Goal: Information Seeking & Learning: Learn about a topic

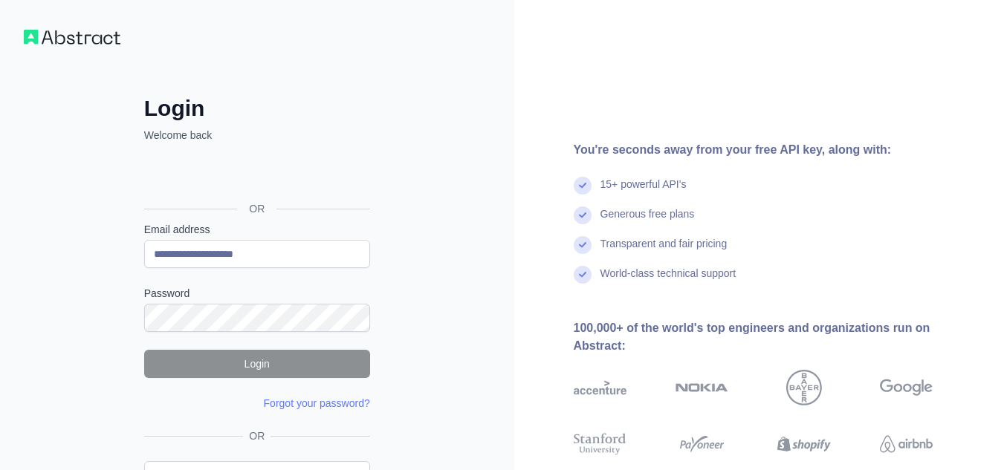
type input "**********"
click at [42, 384] on div "**********" at bounding box center [257, 284] width 514 height 568
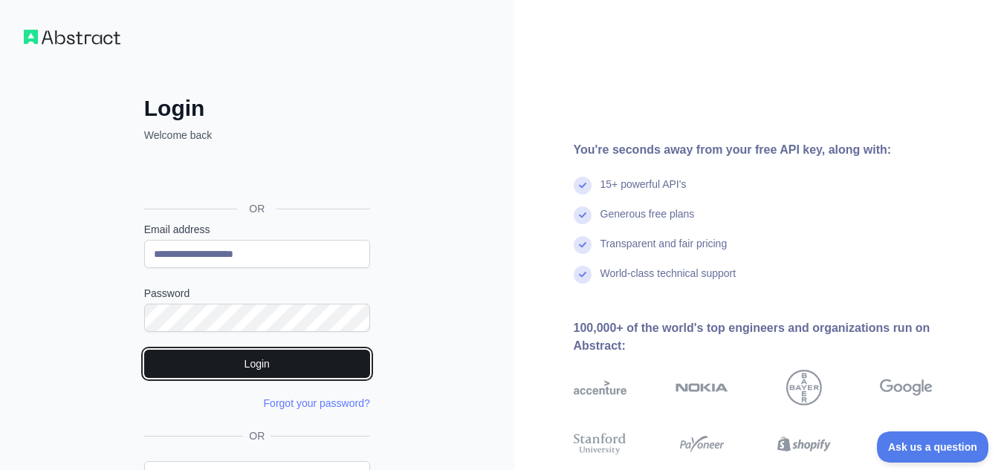
click at [251, 370] on button "Login" at bounding box center [257, 364] width 226 height 28
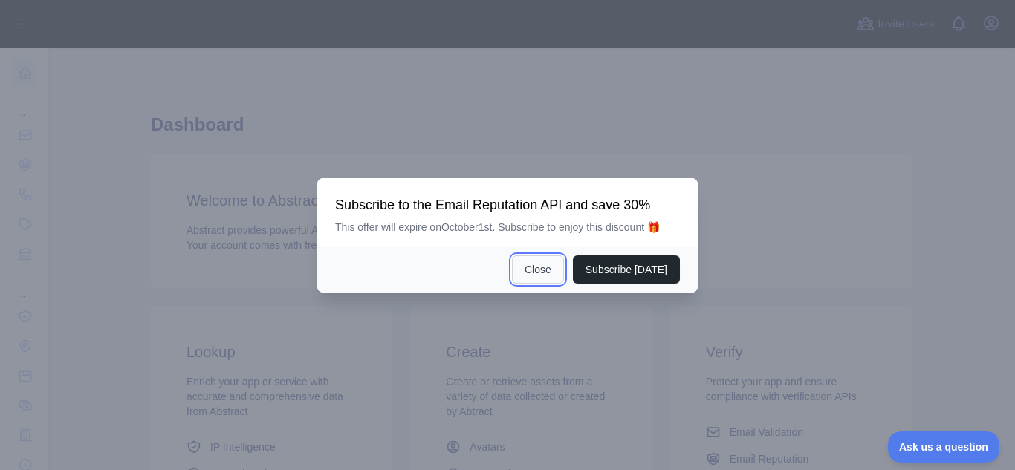
click at [548, 265] on button "Close" at bounding box center [538, 270] width 52 height 28
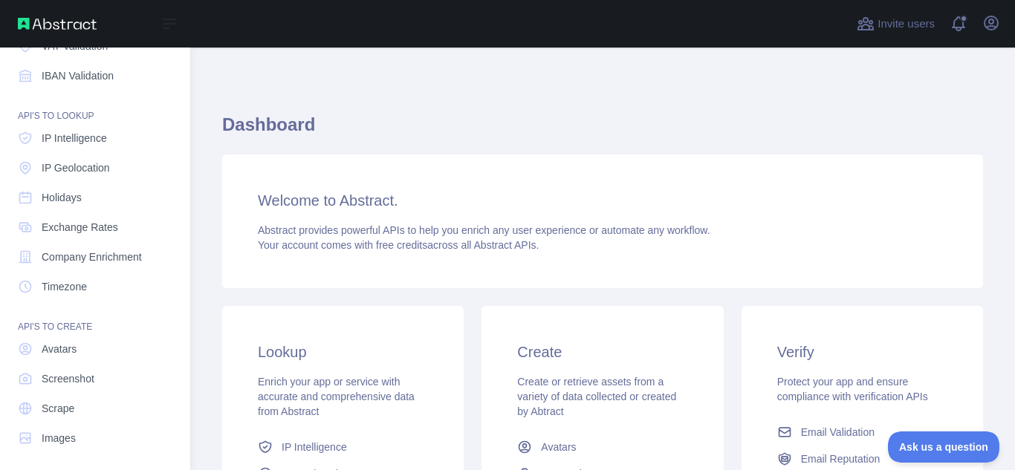
scroll to position [184, 0]
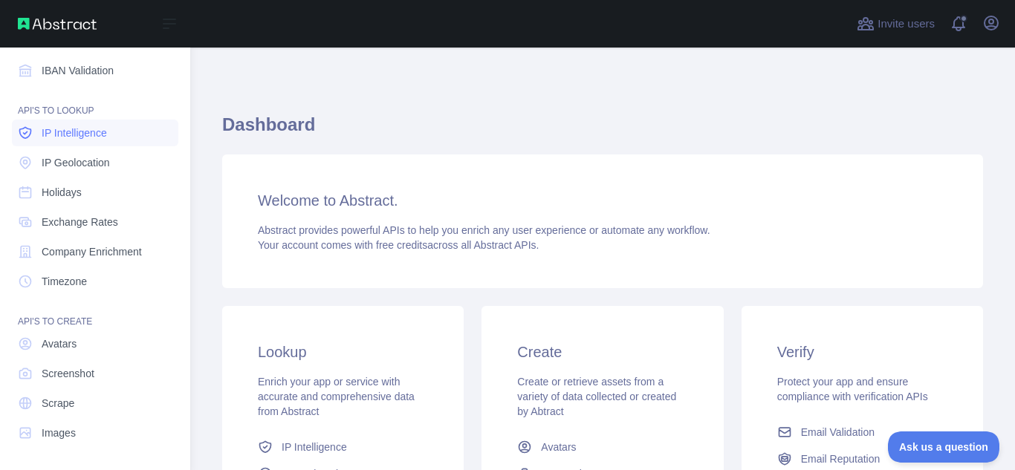
click at [91, 128] on span "IP Intelligence" at bounding box center [74, 133] width 65 height 15
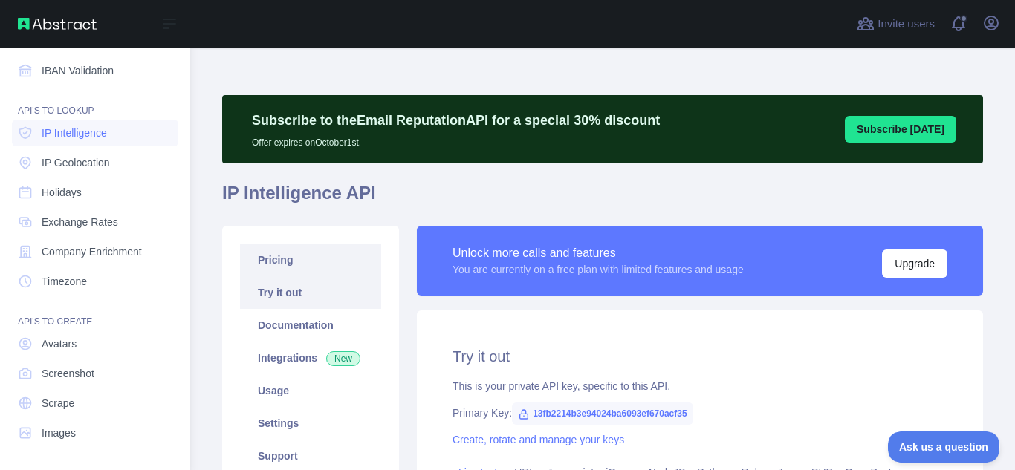
type textarea "**********"
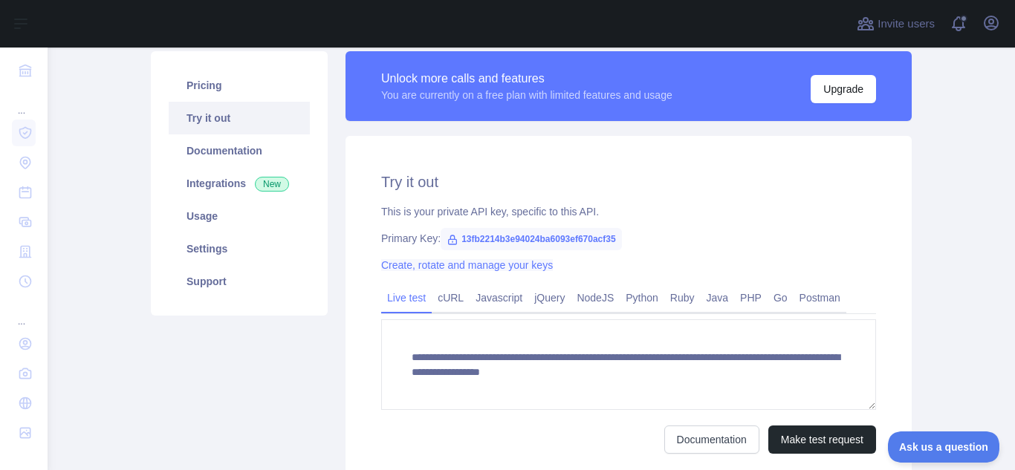
scroll to position [149, 0]
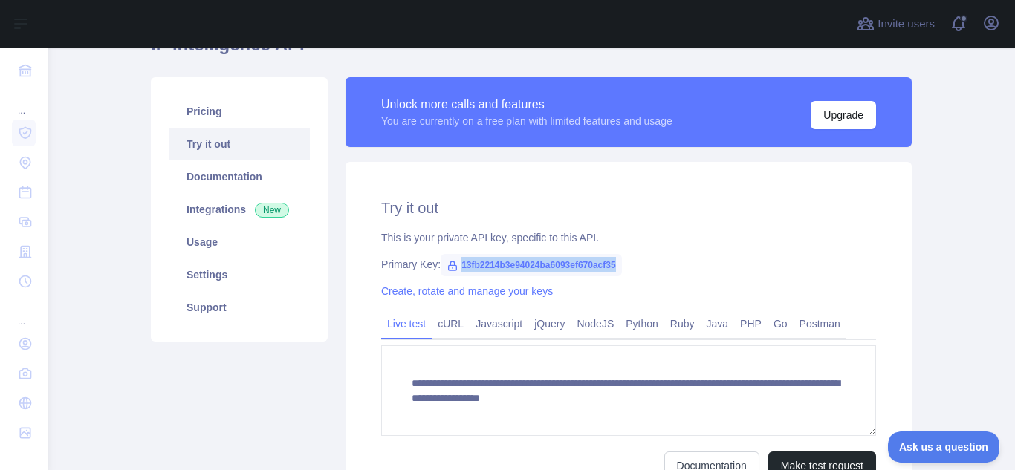
drag, startPoint x: 609, startPoint y: 270, endPoint x: 452, endPoint y: 262, distance: 157.7
click at [452, 262] on span "13fb2214b3e94024ba6093ef670acf35" at bounding box center [531, 265] width 181 height 22
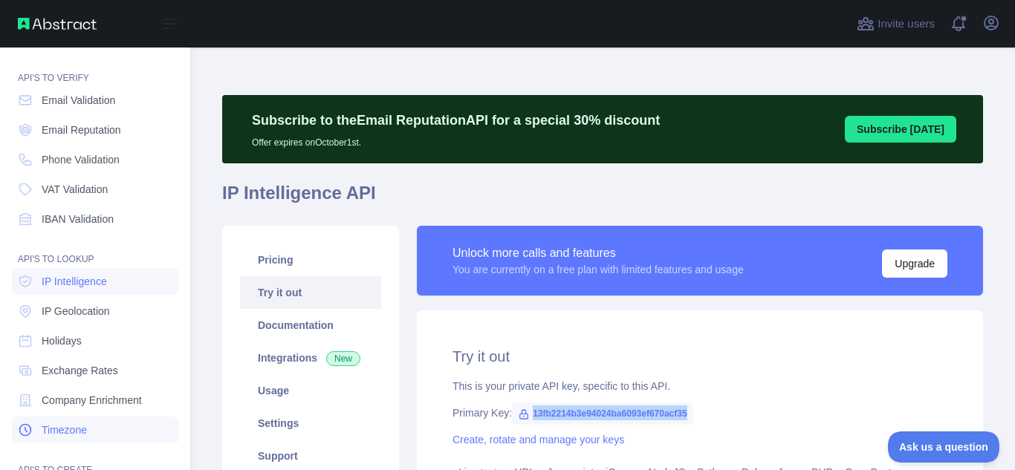
scroll to position [0, 0]
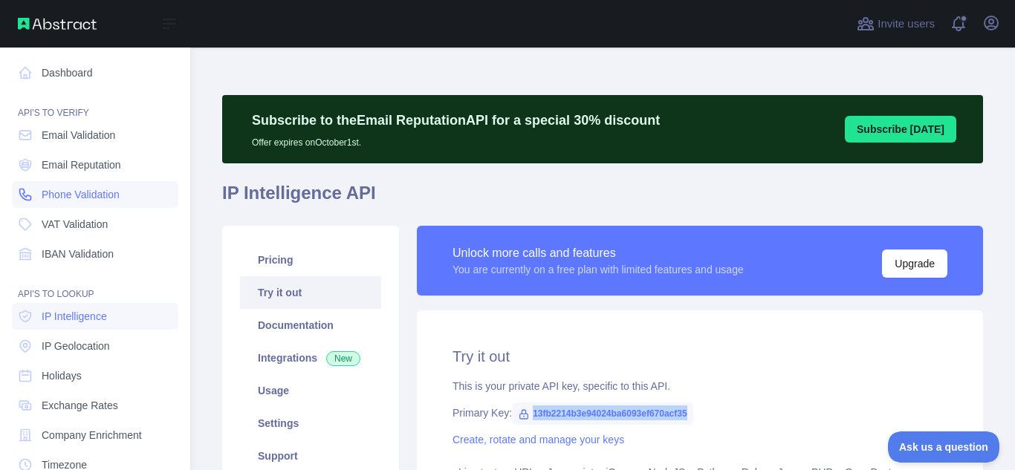
click at [97, 192] on span "Phone Validation" at bounding box center [81, 194] width 78 height 15
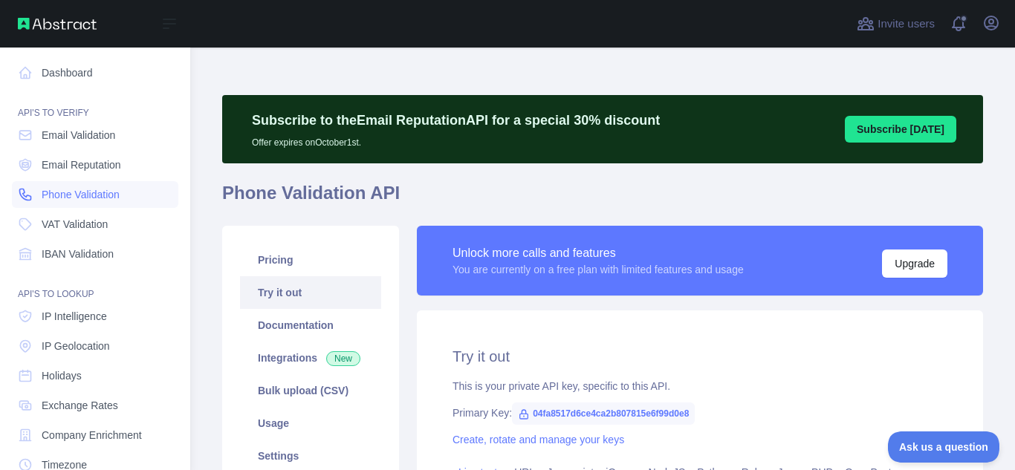
click at [97, 192] on span "Phone Validation" at bounding box center [81, 194] width 78 height 15
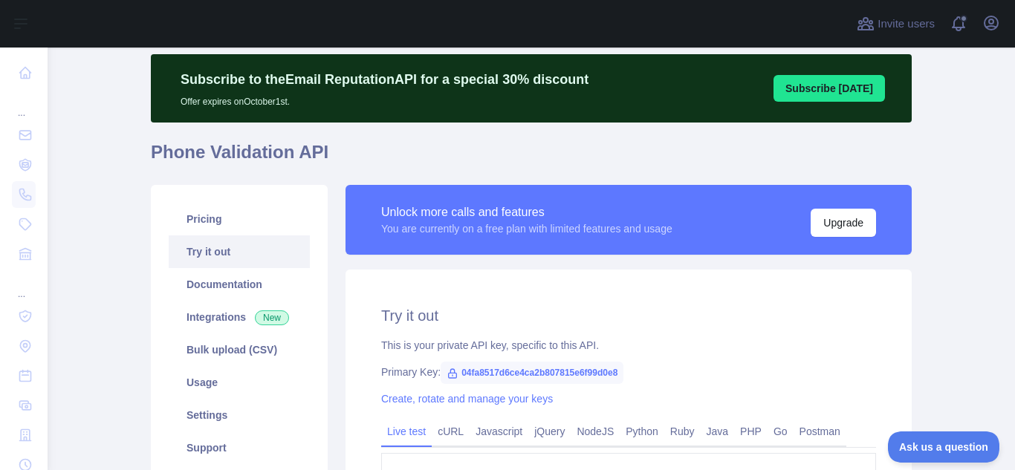
scroll to position [149, 0]
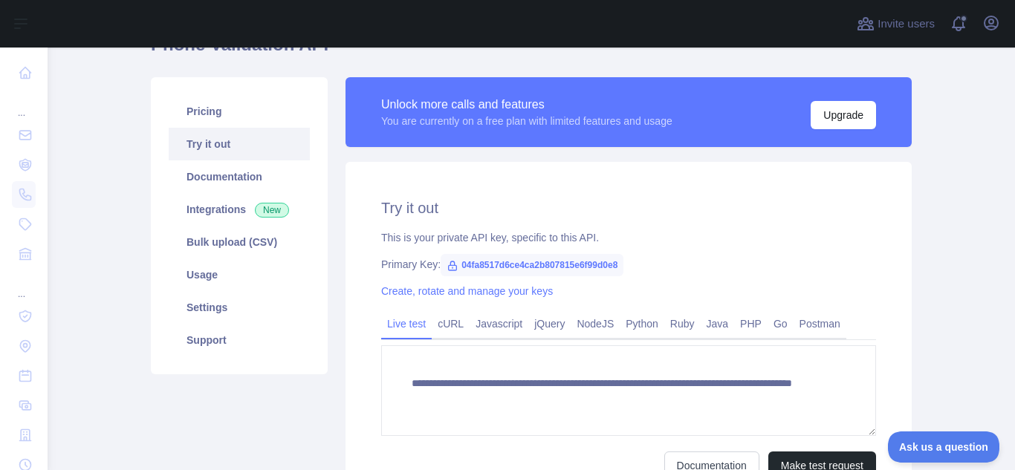
click at [459, 268] on span "04fa8517d6ce4ca2b807815e6f99d0e8" at bounding box center [532, 265] width 183 height 22
click at [447, 267] on icon at bounding box center [453, 266] width 12 height 12
drag, startPoint x: 450, startPoint y: 265, endPoint x: 630, endPoint y: 267, distance: 179.9
click at [630, 267] on div "Primary Key: 04fa8517d6ce4ca2b807815e6f99d0e8" at bounding box center [628, 264] width 495 height 15
copy span "04fa8517d6ce4ca2b807815e6f99d0e8"
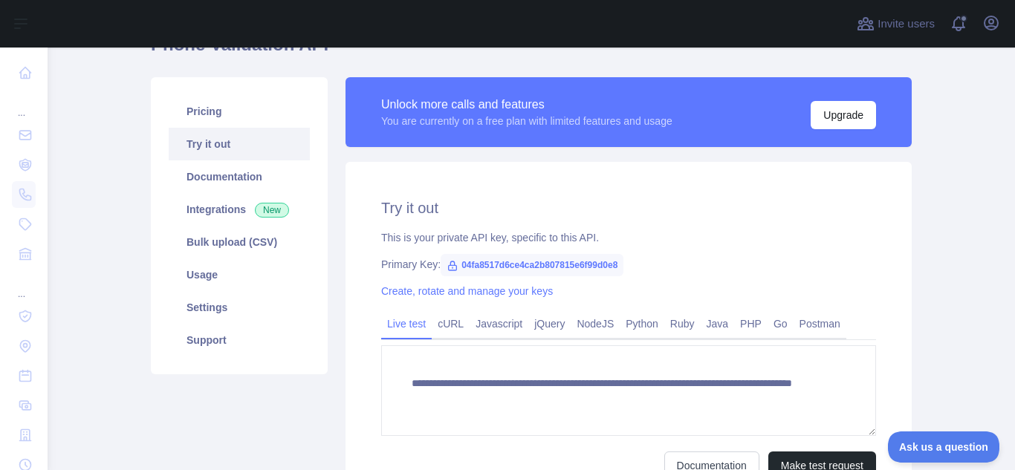
click at [892, 229] on div "**********" at bounding box center [629, 339] width 566 height 354
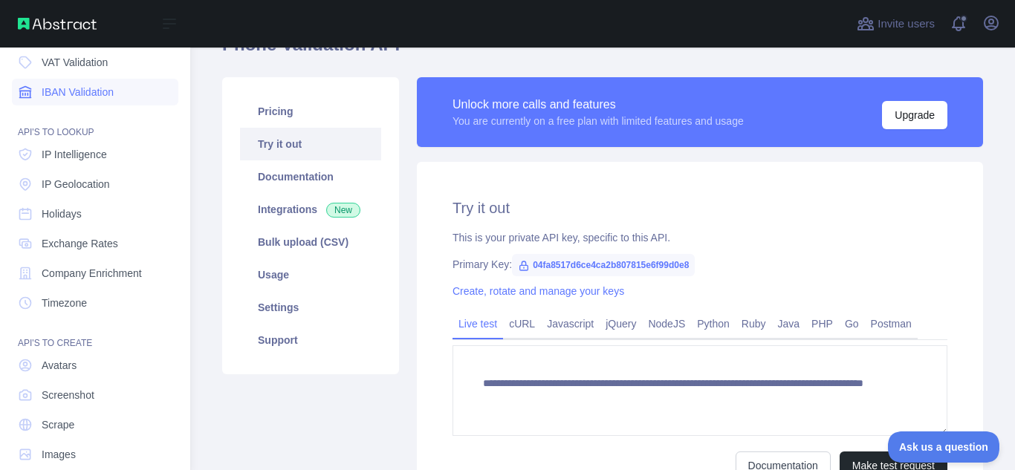
scroll to position [184, 0]
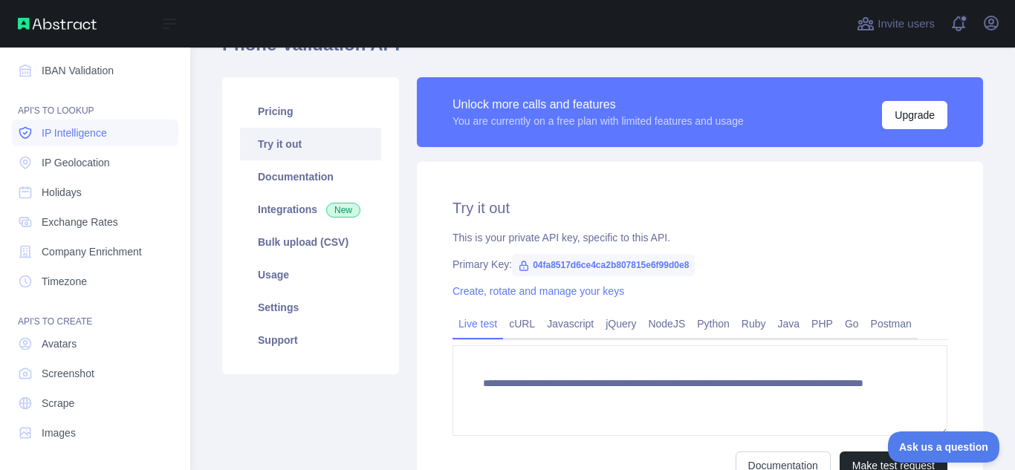
click at [115, 138] on link "IP Intelligence" at bounding box center [95, 133] width 166 height 27
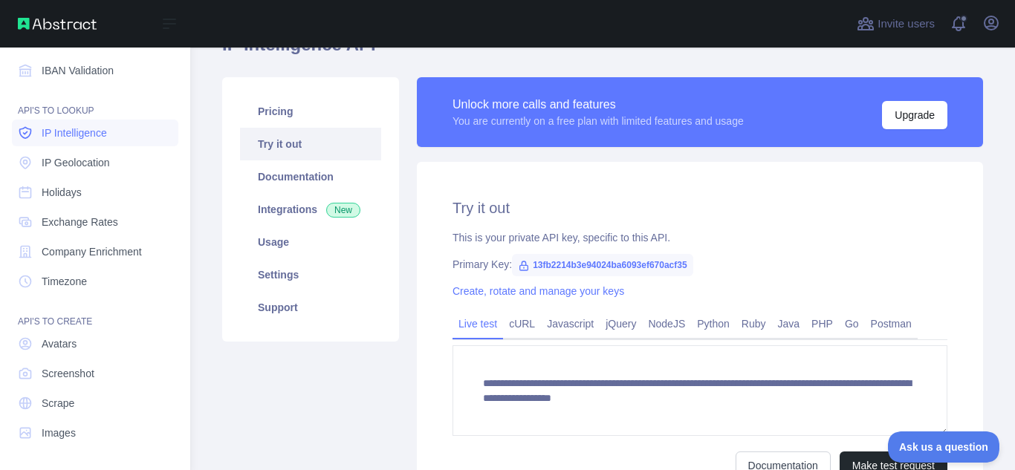
click at [115, 138] on link "IP Intelligence" at bounding box center [95, 133] width 166 height 27
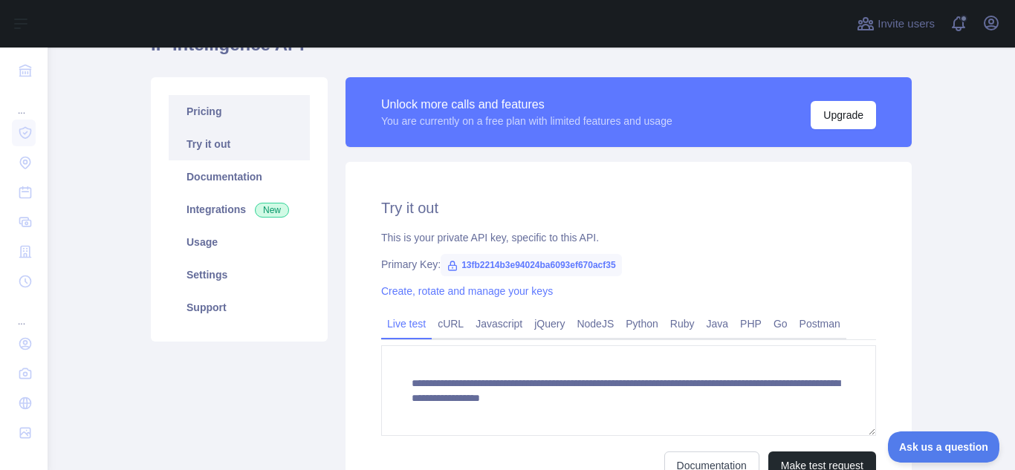
click at [224, 116] on link "Pricing" at bounding box center [239, 111] width 141 height 33
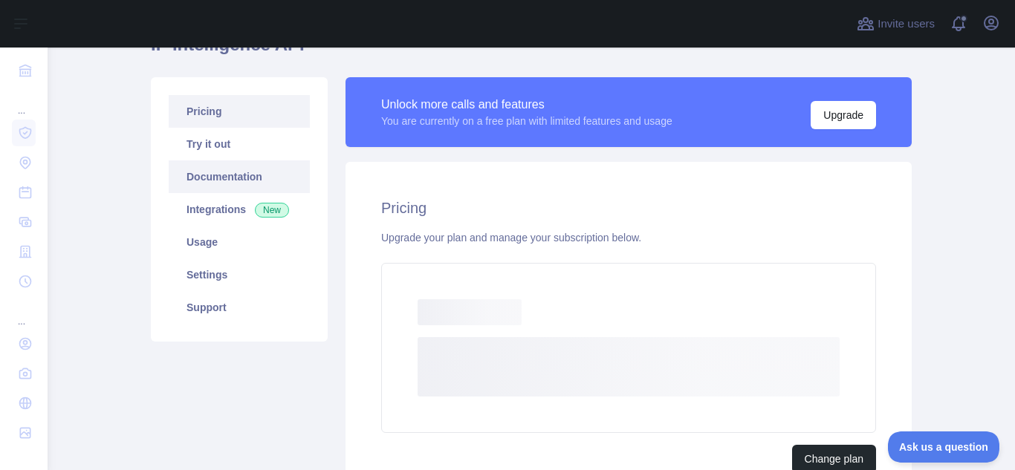
click at [218, 166] on link "Documentation" at bounding box center [239, 177] width 141 height 33
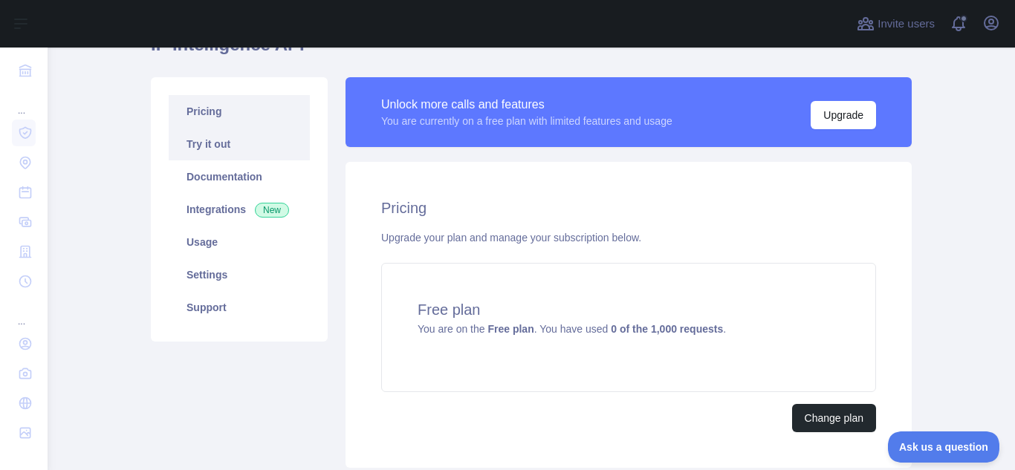
click at [236, 152] on link "Try it out" at bounding box center [239, 144] width 141 height 33
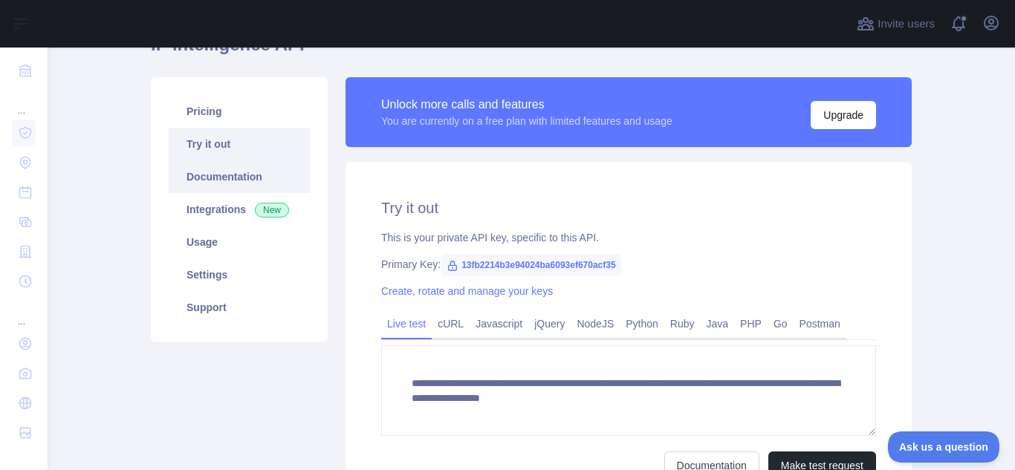
click at [236, 187] on link "Documentation" at bounding box center [239, 177] width 141 height 33
click at [991, 30] on icon "button" at bounding box center [991, 22] width 13 height 13
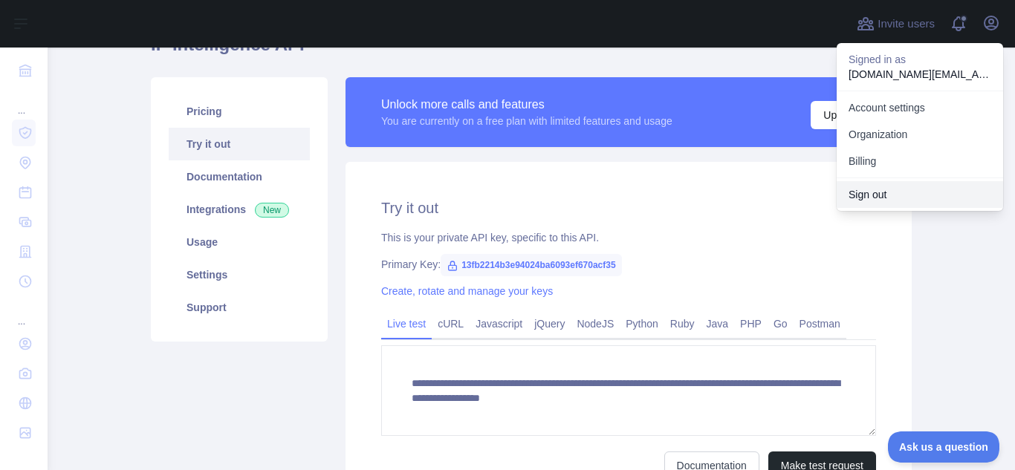
click at [861, 187] on button "Sign out" at bounding box center [920, 194] width 166 height 27
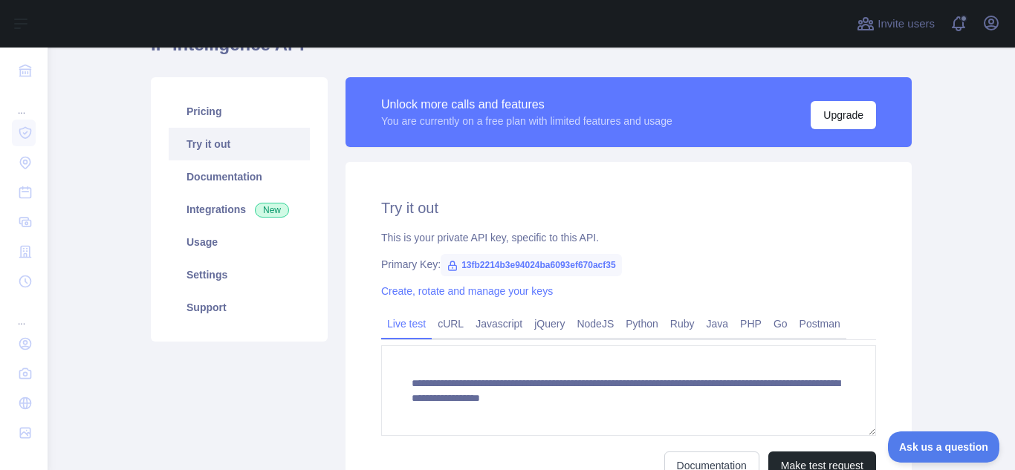
click at [957, 242] on main "**********" at bounding box center [532, 259] width 968 height 423
click at [991, 21] on icon "button" at bounding box center [992, 23] width 18 height 18
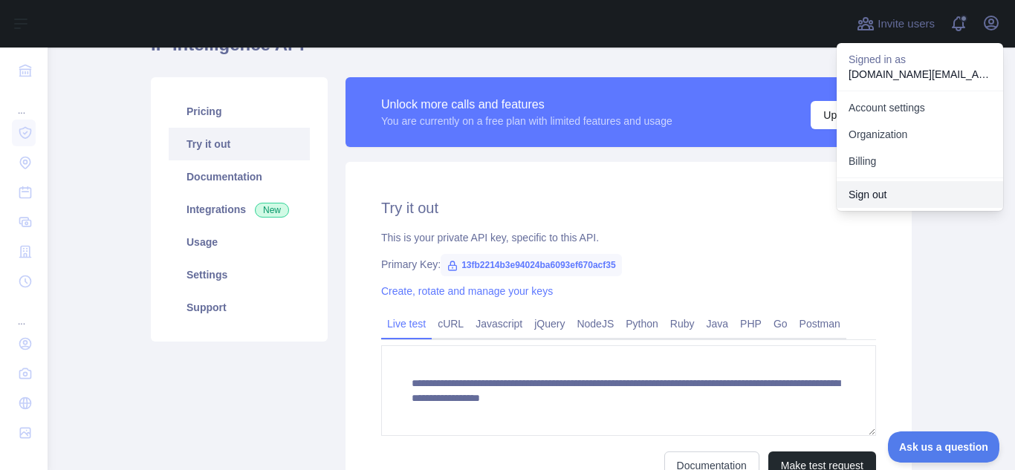
click at [873, 192] on button "Sign out" at bounding box center [920, 194] width 166 height 27
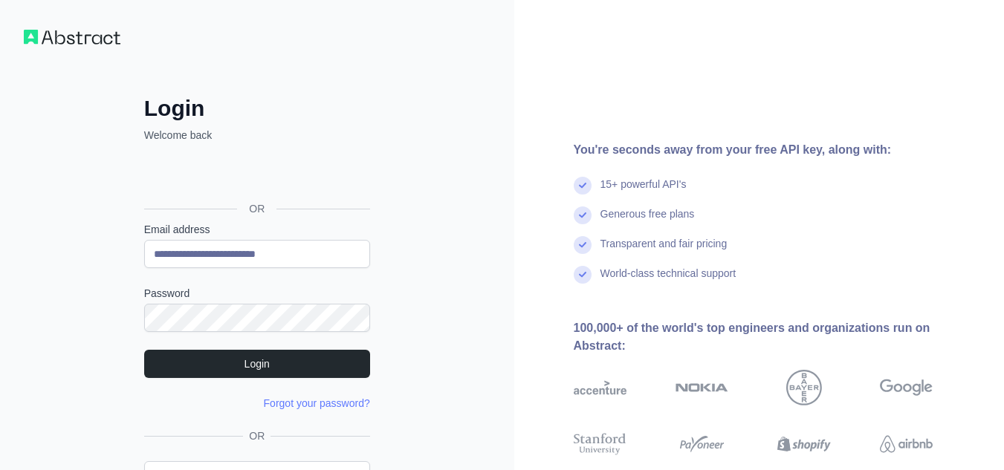
click at [21, 432] on div "**********" at bounding box center [257, 284] width 514 height 568
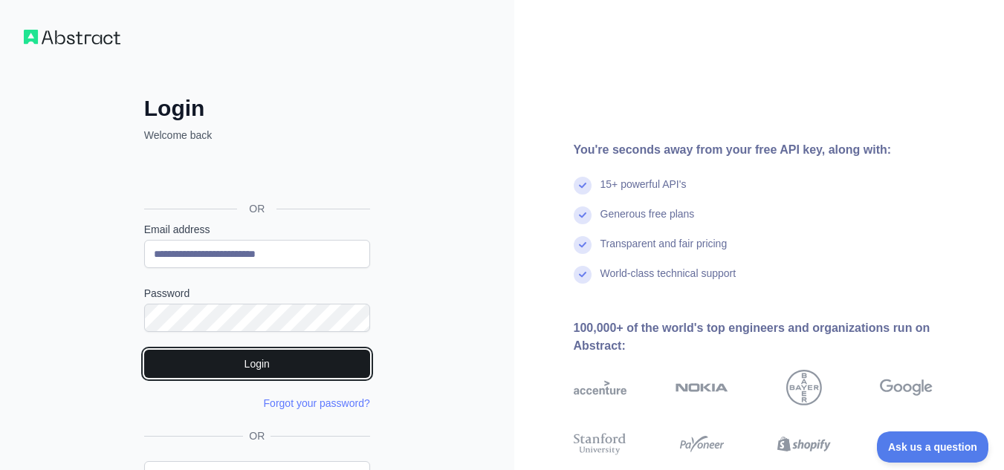
click at [194, 357] on button "Login" at bounding box center [257, 364] width 226 height 28
